Goal: Task Accomplishment & Management: Use online tool/utility

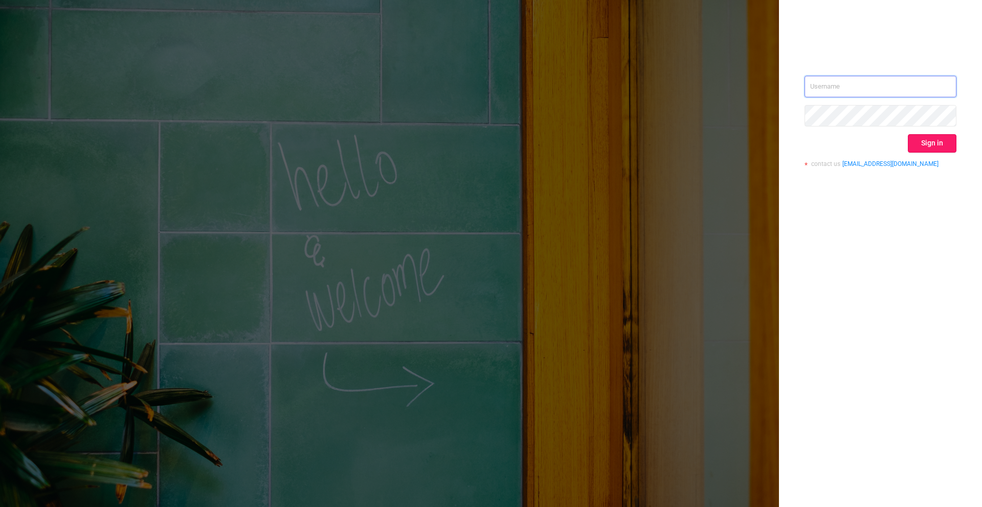
type input "[PERSON_NAME][EMAIL_ADDRESS][DOMAIN_NAME]"
click at [912, 144] on button "Sign in" at bounding box center [932, 143] width 49 height 18
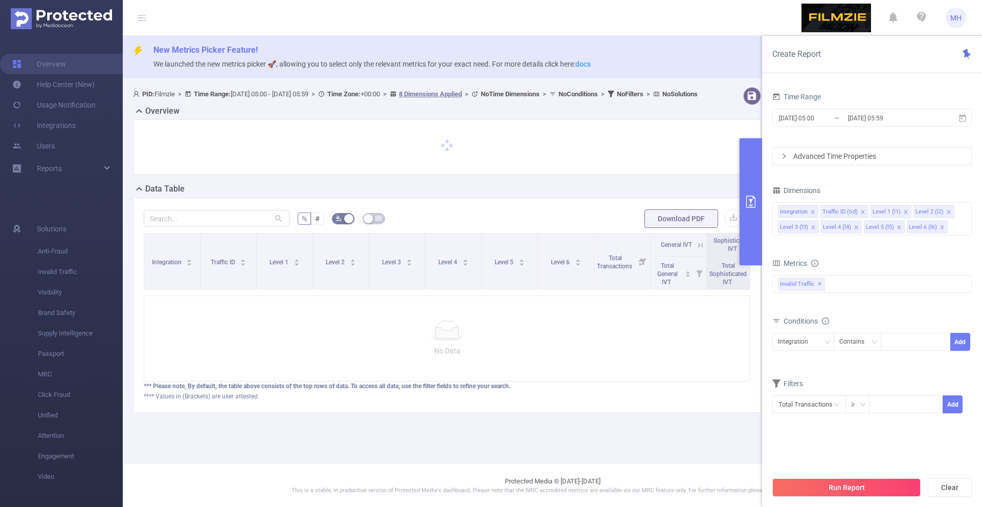
click at [793, 114] on input "[DATE] 05:00" at bounding box center [819, 118] width 83 height 14
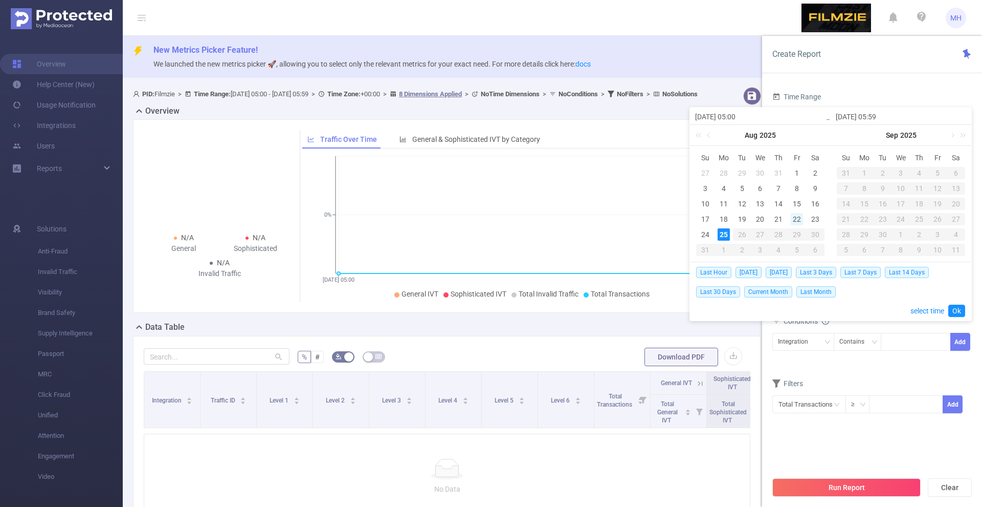
click at [800, 221] on div "22" at bounding box center [797, 219] width 12 height 12
click at [706, 235] on div "24" at bounding box center [705, 234] width 12 height 12
type input "[DATE] 05:00"
type input "[DATE] 05:59"
type input "[DATE] 05:00"
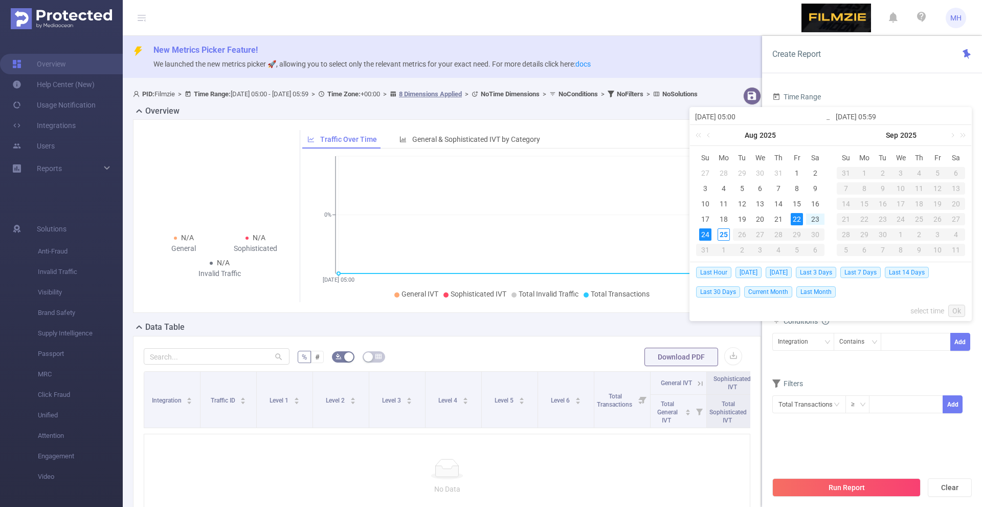
type input "[DATE] 05:59"
click at [798, 219] on div "22" at bounding box center [797, 219] width 12 height 12
click at [701, 235] on div "24" at bounding box center [705, 234] width 12 height 12
click at [846, 489] on button "Run Report" at bounding box center [847, 487] width 148 height 18
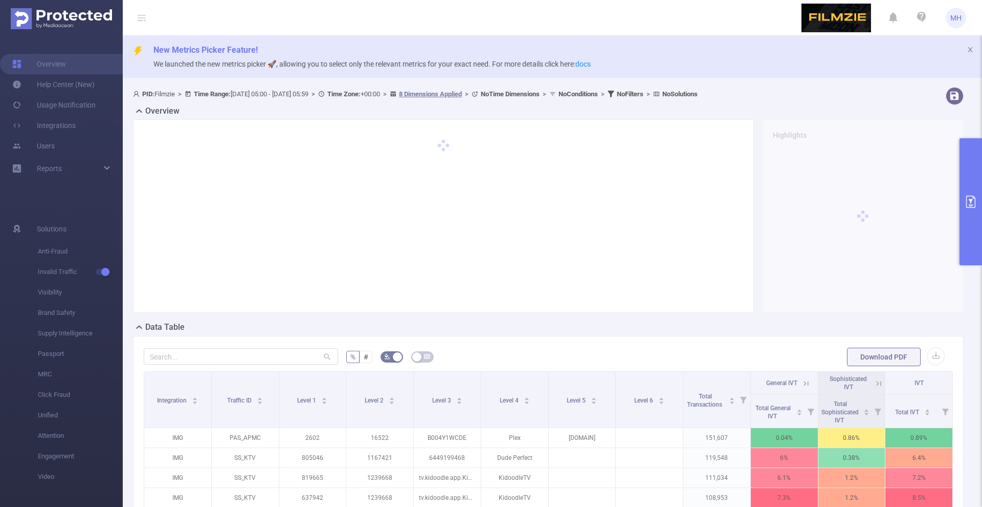
click at [972, 218] on button "primary" at bounding box center [971, 201] width 23 height 127
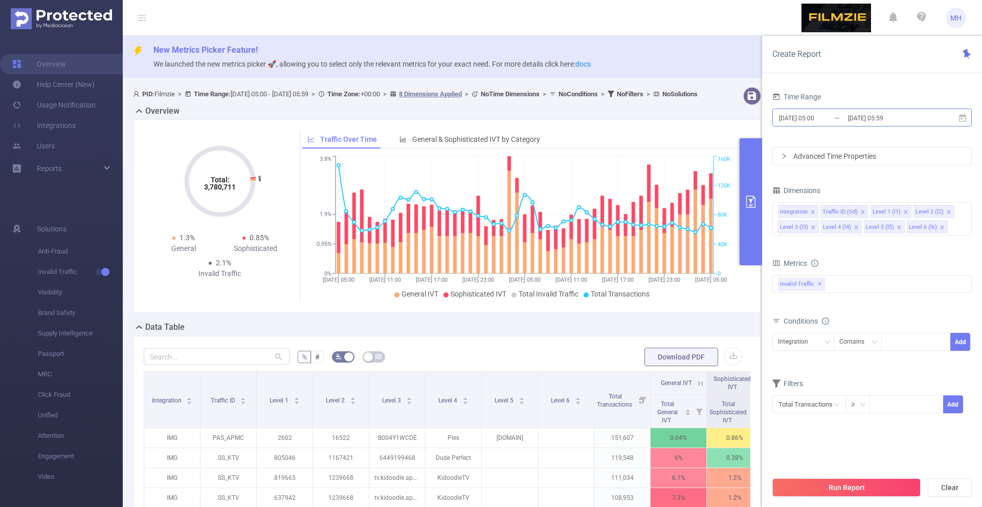
click at [805, 122] on input "[DATE] 05:00" at bounding box center [819, 118] width 83 height 14
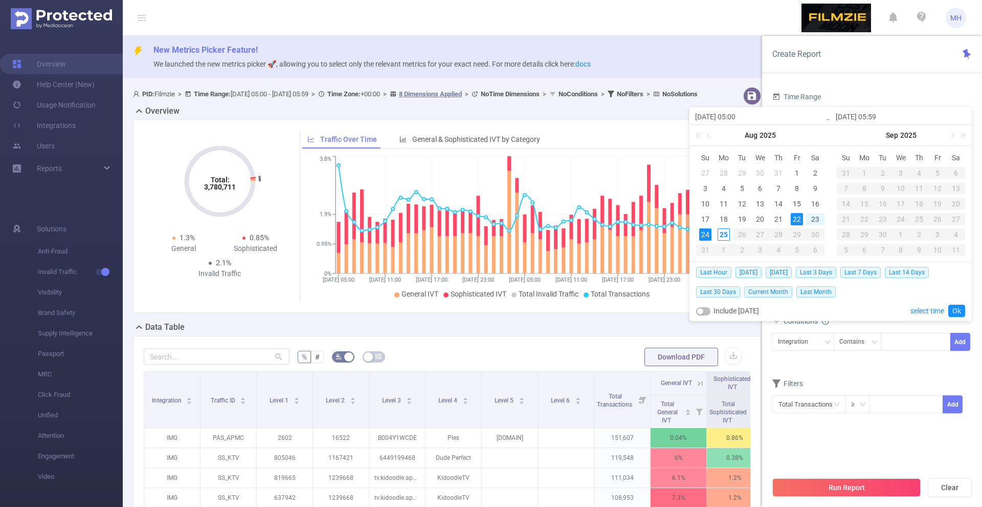
click at [800, 219] on div "22" at bounding box center [797, 219] width 12 height 12
click at [707, 236] on div "24" at bounding box center [705, 234] width 12 height 12
click at [959, 311] on link "Ok" at bounding box center [957, 310] width 17 height 12
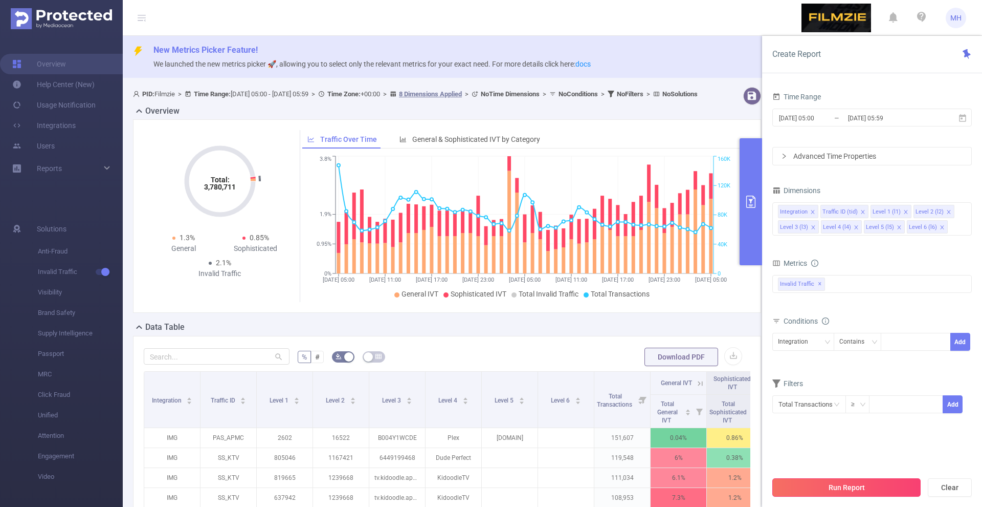
click at [859, 486] on button "Run Report" at bounding box center [847, 487] width 148 height 18
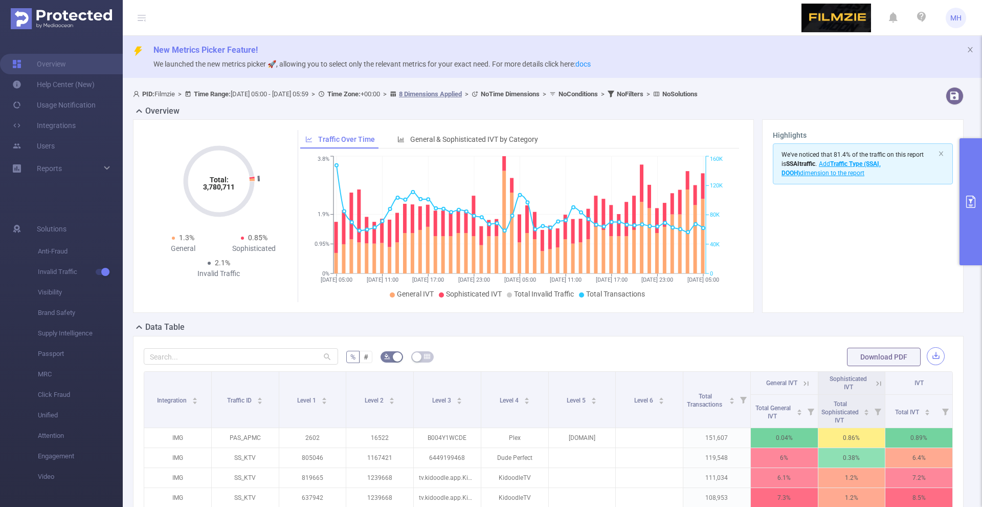
click at [939, 351] on button "button" at bounding box center [936, 356] width 18 height 18
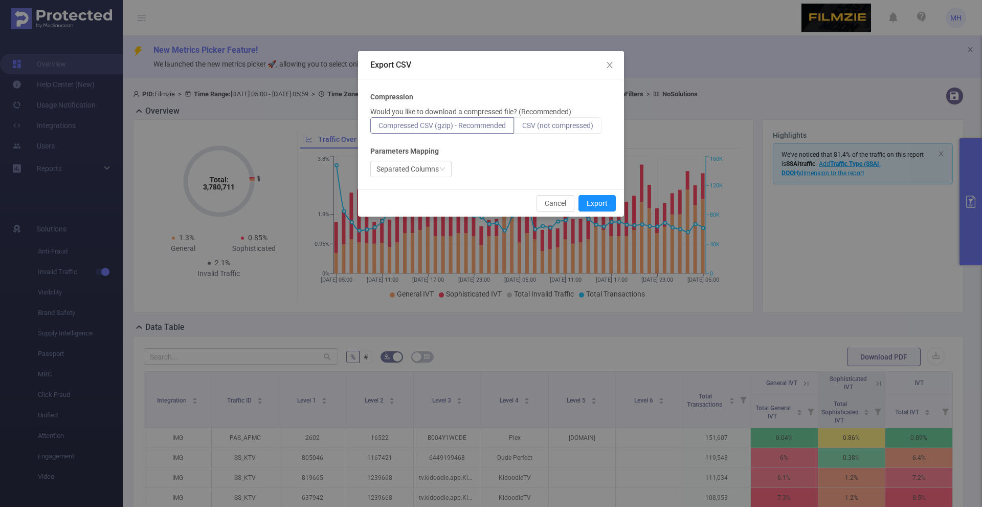
click at [555, 127] on span "CSV (not compressed)" at bounding box center [557, 125] width 71 height 8
click at [522, 128] on input "CSV (not compressed)" at bounding box center [522, 128] width 0 height 0
click at [596, 196] on button "Export" at bounding box center [597, 203] width 37 height 16
